Goal: Transaction & Acquisition: Obtain resource

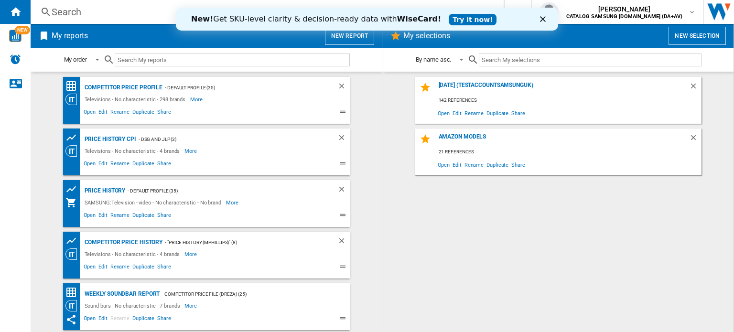
click at [539, 17] on div "New! Get SKU-level clarity & decision-ready data with WiseCard! Try it now!" at bounding box center [367, 18] width 382 height 15
click at [350, 43] on button "New report" at bounding box center [349, 36] width 49 height 18
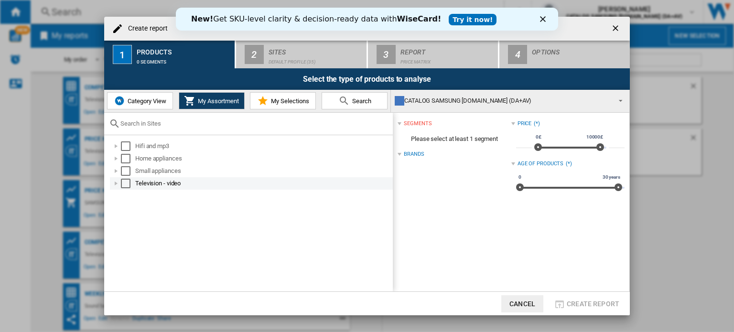
click at [125, 184] on div "Select" at bounding box center [126, 184] width 10 height 10
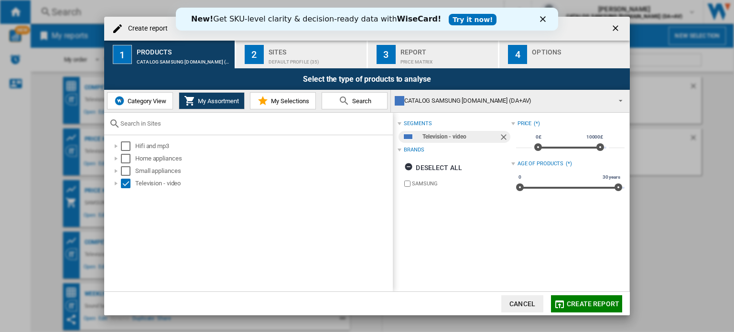
click at [147, 100] on span "Category View" at bounding box center [145, 100] width 41 height 7
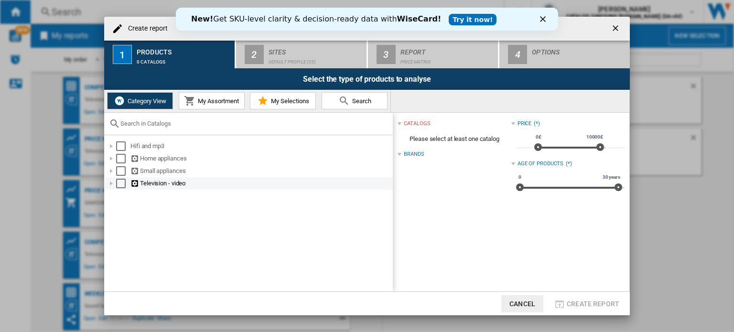
click at [120, 182] on div "Select" at bounding box center [121, 184] width 10 height 10
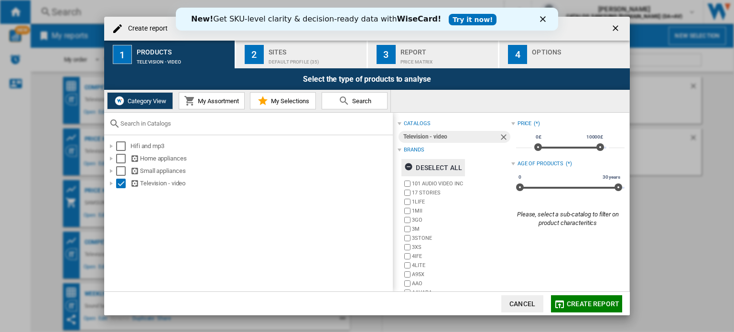
click at [407, 170] on ng-md-icon "button" at bounding box center [409, 167] width 11 height 11
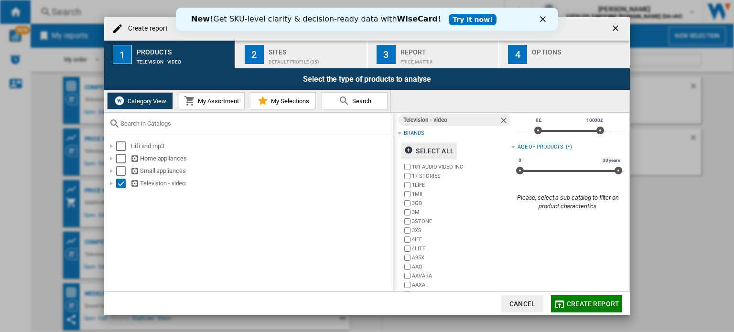
scroll to position [44, 0]
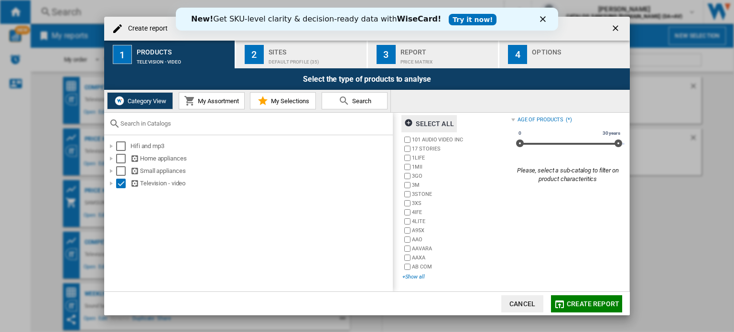
click at [411, 275] on div "+Show all" at bounding box center [456, 276] width 108 height 7
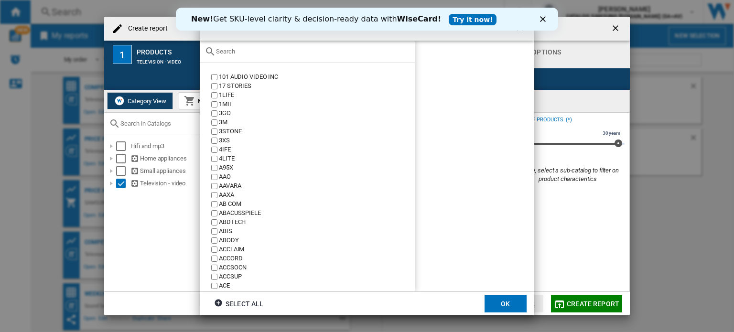
click at [276, 57] on div at bounding box center [307, 52] width 215 height 22
click at [265, 49] on input "text" at bounding box center [313, 51] width 194 height 7
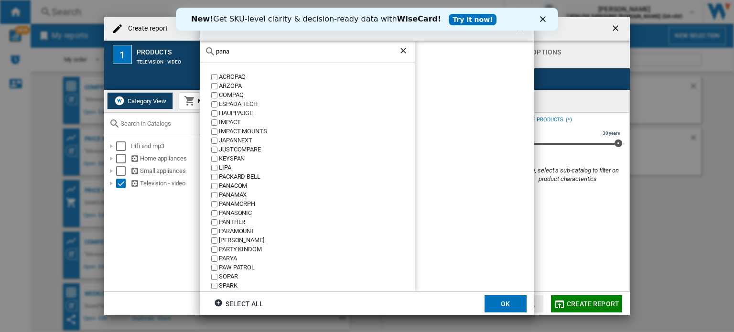
type input "pana"
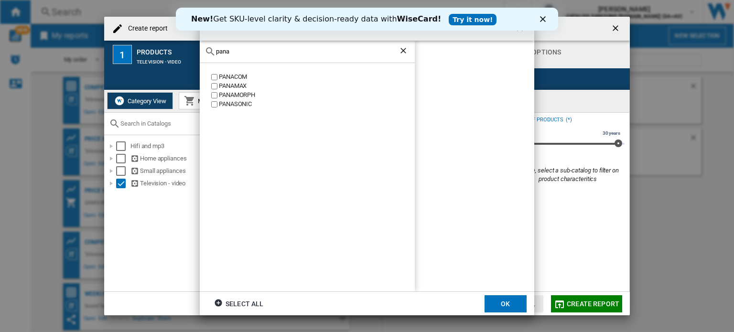
drag, startPoint x: 241, startPoint y: 102, endPoint x: 426, endPoint y: 216, distance: 217.1
click at [242, 102] on div "PANASONIC" at bounding box center [317, 104] width 196 height 9
click at [518, 305] on button "OK" at bounding box center [506, 303] width 42 height 17
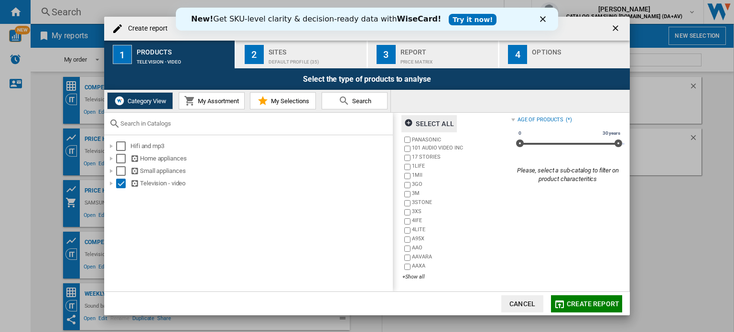
click at [314, 60] on div "Default profile (35)" at bounding box center [316, 59] width 94 height 10
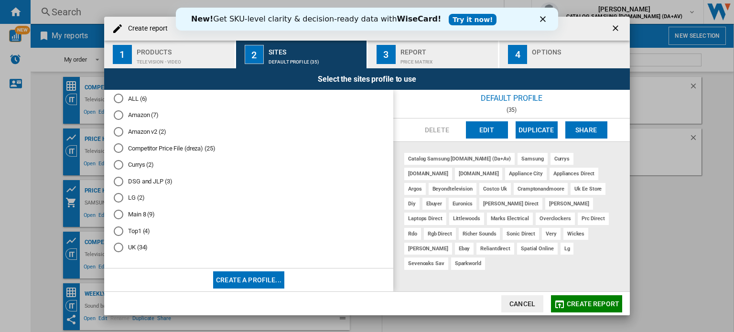
scroll to position [0, 0]
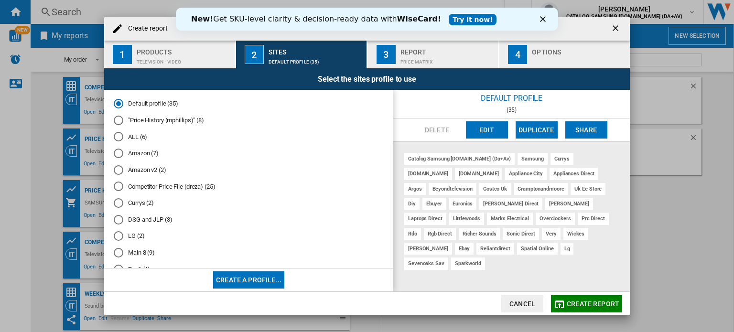
click at [433, 60] on div "Price Matrix" at bounding box center [447, 59] width 94 height 10
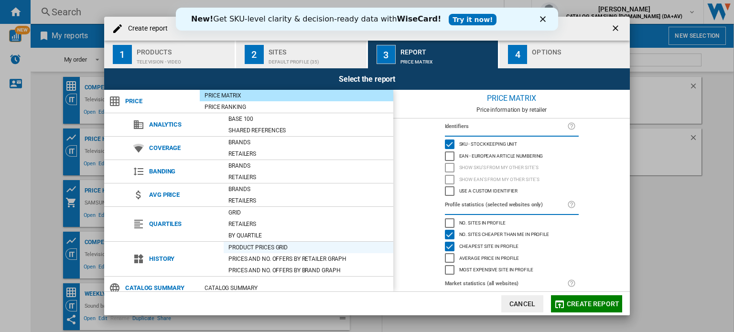
click at [252, 243] on div "Product prices grid" at bounding box center [309, 248] width 170 height 10
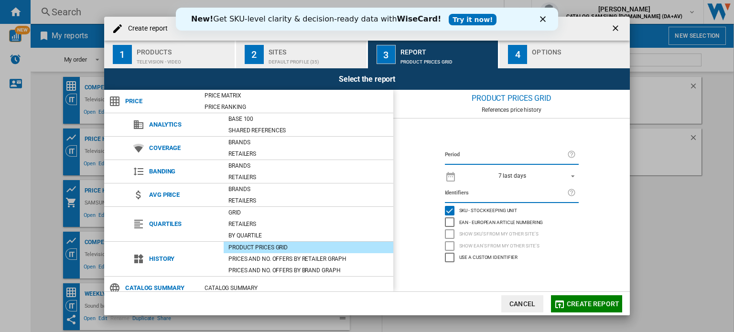
click at [503, 177] on div "7 last days" at bounding box center [512, 176] width 28 height 7
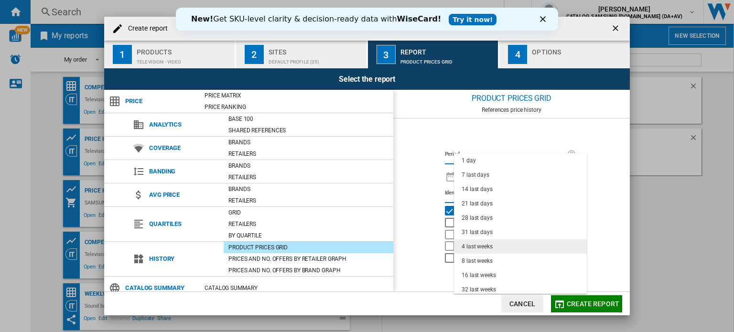
scroll to position [48, 0]
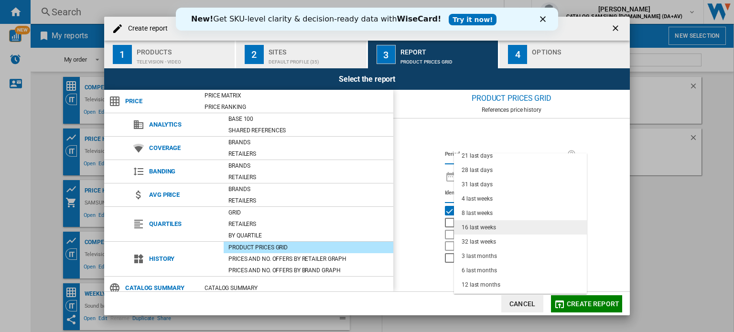
click at [489, 223] on md-option "16 last weeks" at bounding box center [520, 227] width 133 height 14
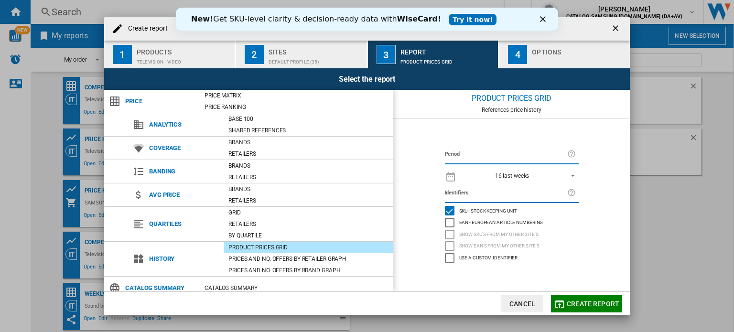
click at [563, 49] on div "Options" at bounding box center [579, 49] width 94 height 10
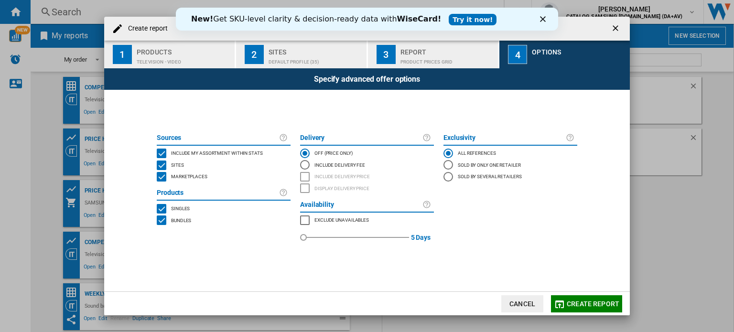
click at [603, 299] on button "Create report" at bounding box center [586, 303] width 71 height 17
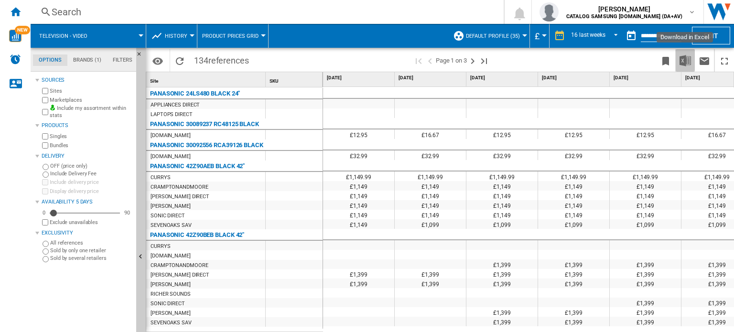
click at [682, 58] on img "Download in Excel" at bounding box center [685, 60] width 11 height 11
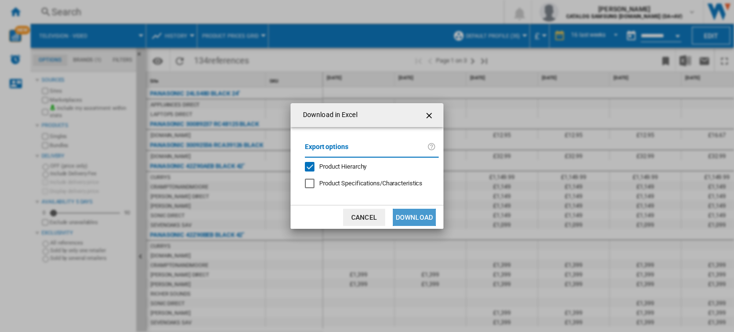
click at [420, 221] on button "Download" at bounding box center [414, 217] width 43 height 17
